Goal: Complete application form

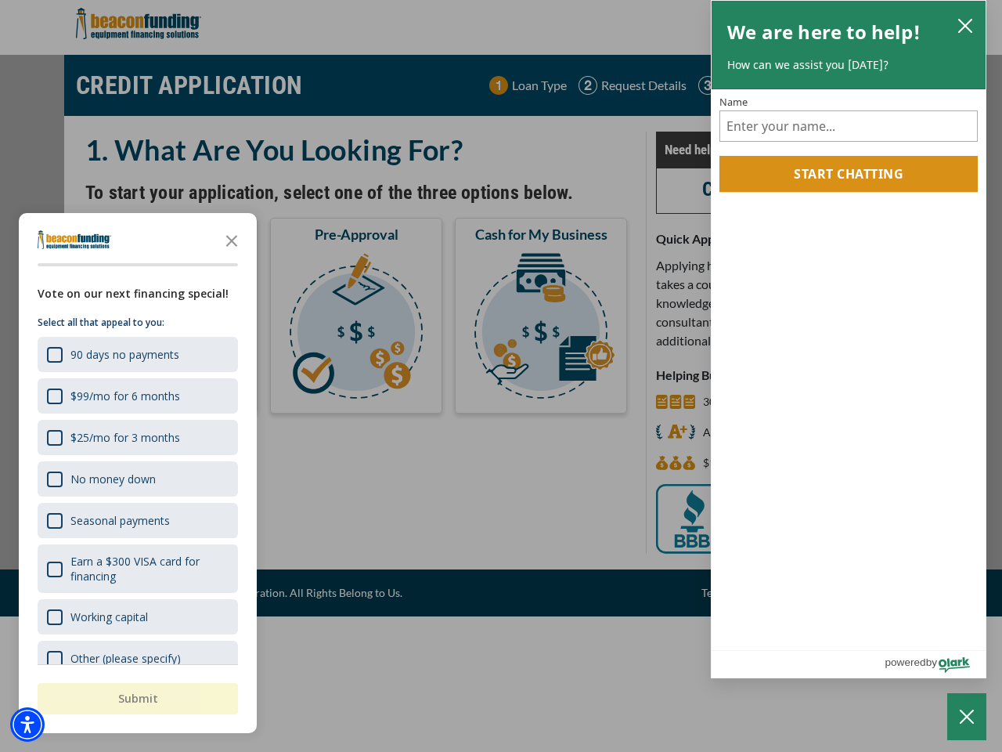
click at [501, 376] on div "button" at bounding box center [501, 376] width 1002 height 752
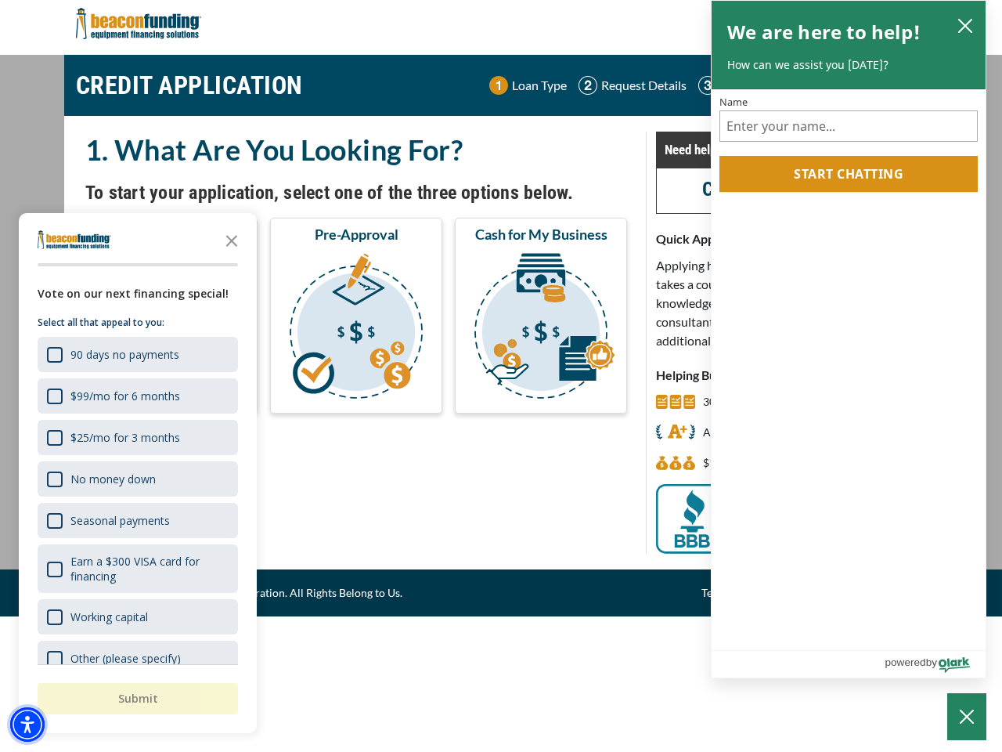
click at [27, 724] on img "Accessibility Menu" at bounding box center [27, 724] width 34 height 34
click at [501, 376] on body "Skip to main content Enable accessibility for low vision Open the accessibility…" at bounding box center [501, 376] width 1002 height 752
click at [232, 240] on body "Skip to main content Enable accessibility for low vision Open the accessibility…" at bounding box center [501, 376] width 1002 height 752
click at [136, 354] on body "Skip to main content Enable accessibility for low vision Open the accessibility…" at bounding box center [501, 376] width 1002 height 752
click at [136, 396] on body "Skip to main content Enable accessibility for low vision Open the accessibility…" at bounding box center [501, 376] width 1002 height 752
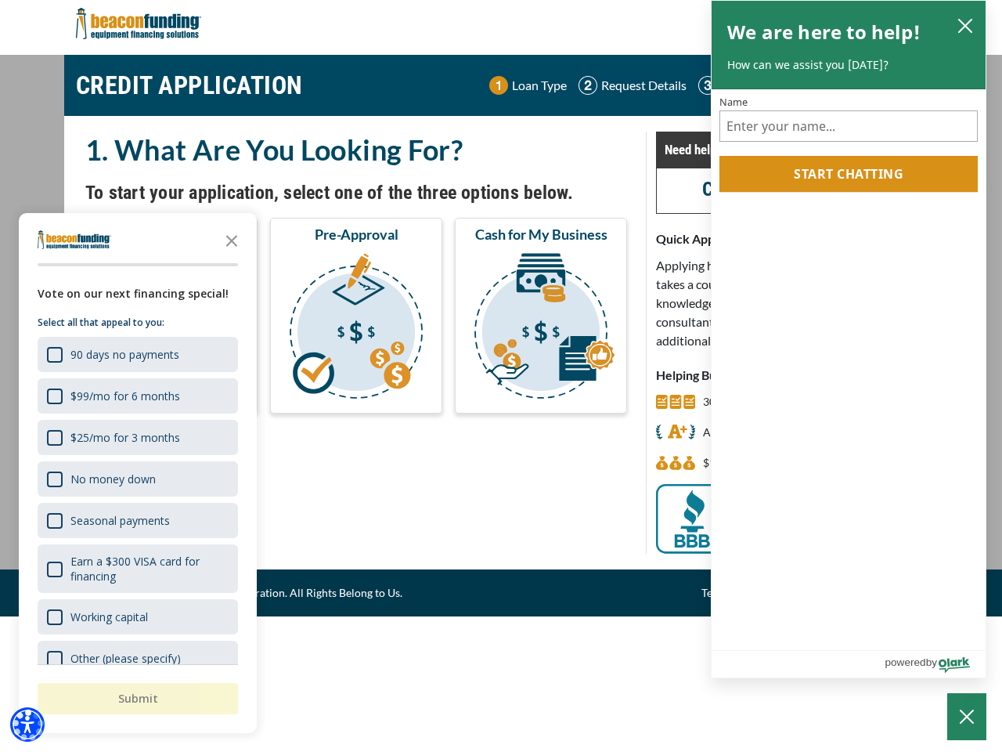
click at [136, 437] on body "Skip to main content Enable accessibility for low vision Open the accessibility…" at bounding box center [501, 376] width 1002 height 752
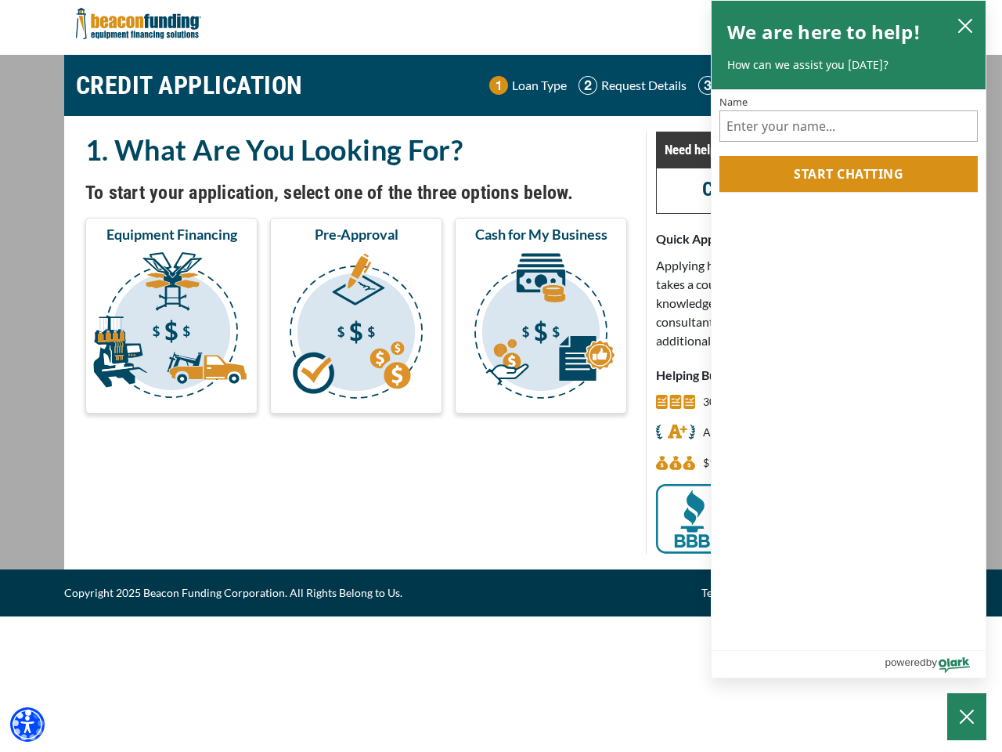
click at [136, 479] on body "Skip to main content Enable accessibility for low vision Open the accessibility…" at bounding box center [501, 376] width 1002 height 752
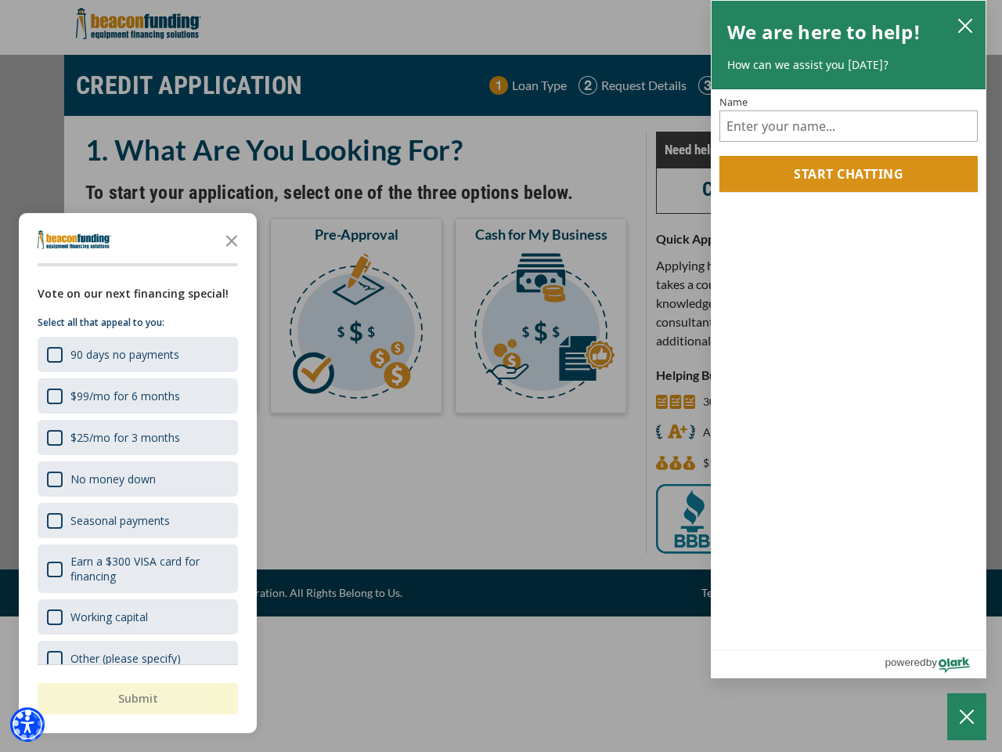
click at [136, 520] on body "Skip to main content Enable accessibility for low vision Open the accessibility…" at bounding box center [501, 376] width 1002 height 752
click at [136, 569] on body "Skip to main content Enable accessibility for low vision Open the accessibility…" at bounding box center [501, 376] width 1002 height 752
